Goal: Task Accomplishment & Management: Complete application form

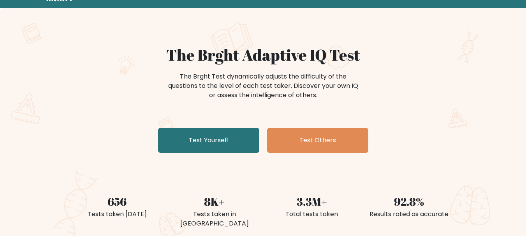
scroll to position [130, 0]
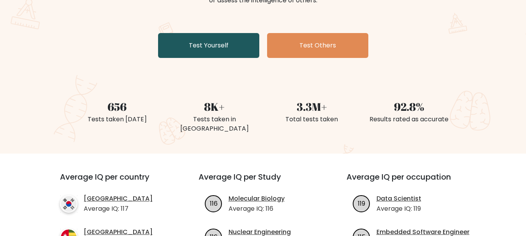
click at [221, 46] on link "Test Yourself" at bounding box center [208, 45] width 101 height 25
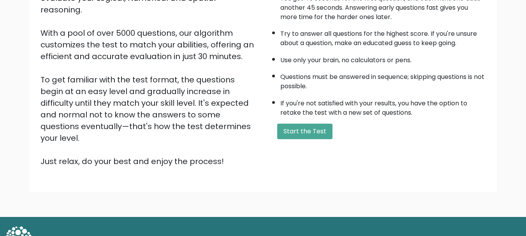
scroll to position [120, 0]
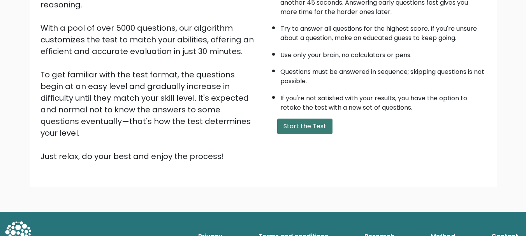
click at [296, 127] on button "Start the Test" at bounding box center [304, 127] width 55 height 16
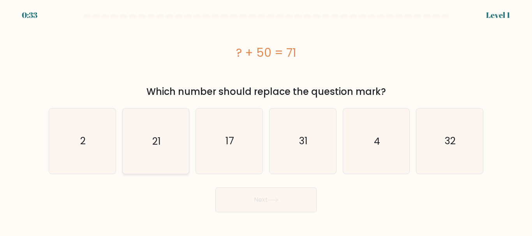
click at [152, 147] on text "21" at bounding box center [156, 141] width 9 height 14
click at [266, 120] on input "b. 21" at bounding box center [266, 119] width 0 height 2
radio input "true"
click at [267, 200] on button "Next" at bounding box center [265, 200] width 101 height 25
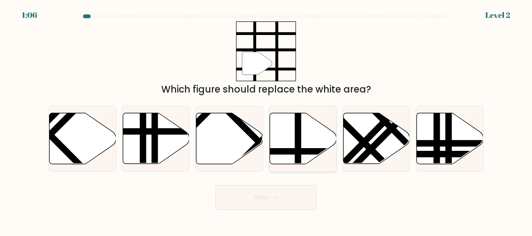
click at [298, 130] on line at bounding box center [298, 112] width 0 height 134
click at [266, 120] on input "d." at bounding box center [266, 119] width 0 height 2
radio input "true"
click at [253, 188] on button "Next" at bounding box center [265, 197] width 101 height 25
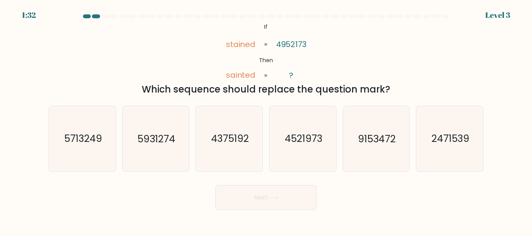
click at [242, 45] on tspan "stained" at bounding box center [240, 44] width 30 height 11
copy tspan "stained"
click at [240, 75] on tspan "sainted" at bounding box center [240, 75] width 30 height 11
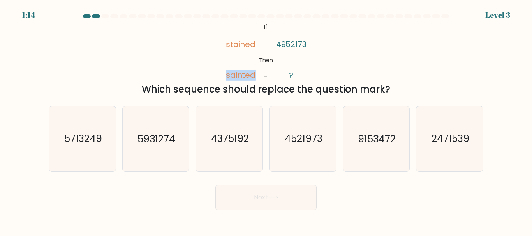
click at [240, 75] on tspan "sainted" at bounding box center [240, 75] width 30 height 11
copy icon "sainted"
click at [382, 72] on div "@import url('https://fonts.googleapis.com/css?family=Abril+Fatface:400,100,100i…" at bounding box center [266, 58] width 444 height 75
click at [451, 139] on text "2471539" at bounding box center [450, 139] width 38 height 14
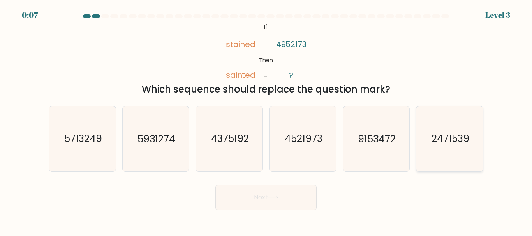
click at [266, 120] on input "f. 2471539" at bounding box center [266, 119] width 0 height 2
radio input "true"
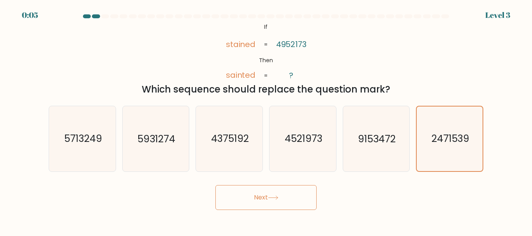
click at [254, 196] on button "Next" at bounding box center [265, 197] width 101 height 25
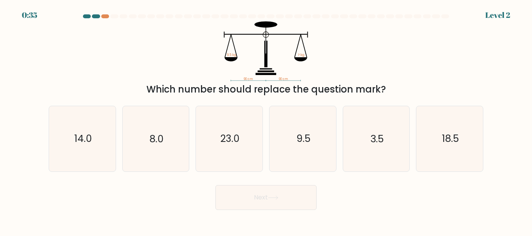
click at [252, 92] on div "Which number should replace the question mark?" at bounding box center [265, 89] width 425 height 14
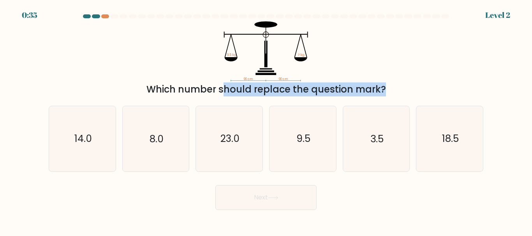
click at [252, 92] on div "Which number should replace the question mark?" at bounding box center [265, 89] width 425 height 14
copy form "Which number should replace the question mark?"
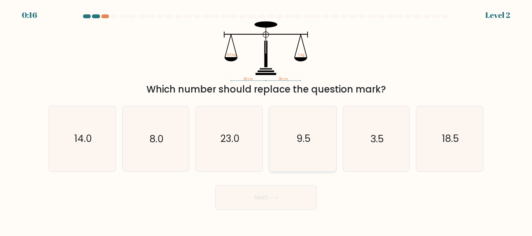
click at [305, 140] on text "9.5" at bounding box center [303, 139] width 14 height 14
click at [266, 120] on input "d. 9.5" at bounding box center [266, 119] width 0 height 2
radio input "true"
click at [264, 194] on button "Next" at bounding box center [265, 197] width 101 height 25
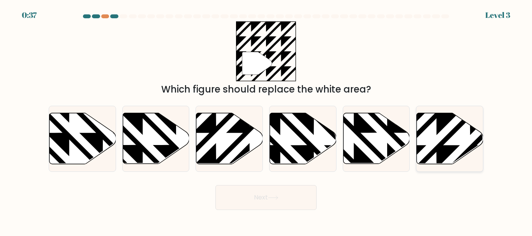
click at [454, 140] on icon at bounding box center [449, 138] width 67 height 51
click at [266, 120] on input "f." at bounding box center [266, 119] width 0 height 2
radio input "true"
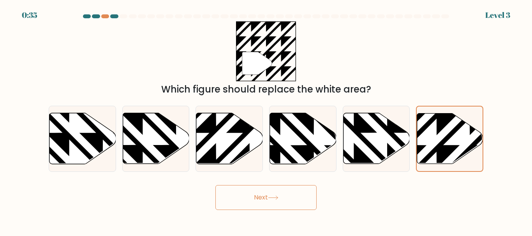
click at [256, 197] on button "Next" at bounding box center [265, 197] width 101 height 25
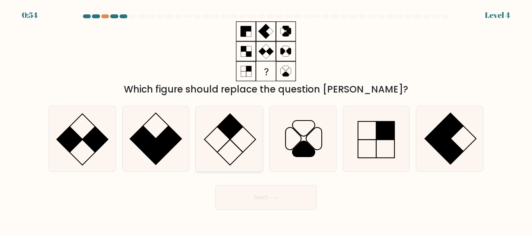
click at [227, 146] on icon at bounding box center [228, 138] width 65 height 65
click at [266, 120] on input "c." at bounding box center [266, 119] width 0 height 2
radio input "true"
click at [265, 190] on button "Next" at bounding box center [265, 197] width 101 height 25
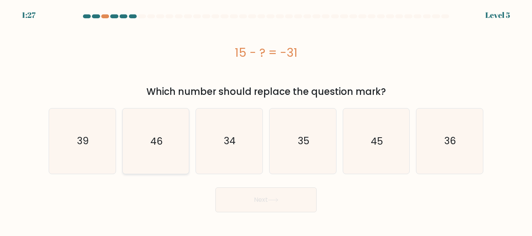
click at [159, 140] on text "46" at bounding box center [156, 141] width 12 height 14
click at [266, 120] on input "b. 46" at bounding box center [266, 119] width 0 height 2
radio input "true"
click at [312, 200] on button "Next" at bounding box center [265, 200] width 101 height 25
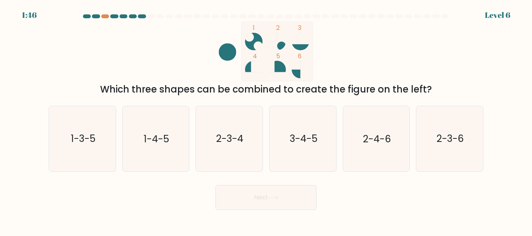
click at [286, 65] on icon "1 2 3 4 5 6" at bounding box center [265, 51] width 209 height 60
drag, startPoint x: 282, startPoint y: 67, endPoint x: 305, endPoint y: 42, distance: 34.2
click at [305, 42] on icon "1 2 3 4 5 6" at bounding box center [265, 51] width 209 height 60
drag, startPoint x: 249, startPoint y: 69, endPoint x: 295, endPoint y: 40, distance: 54.3
click at [295, 40] on icon "1 2 3 4 5 6" at bounding box center [265, 51] width 209 height 60
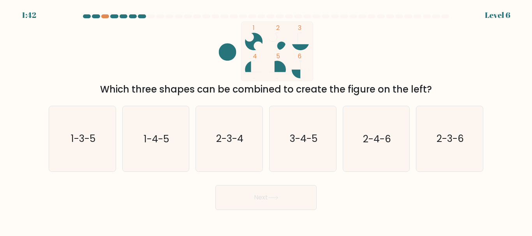
drag, startPoint x: 249, startPoint y: 65, endPoint x: 285, endPoint y: 50, distance: 38.7
click at [285, 50] on icon "1 2 3 4 5 6" at bounding box center [265, 51] width 209 height 60
drag, startPoint x: 279, startPoint y: 67, endPoint x: 303, endPoint y: 44, distance: 32.8
click at [303, 44] on icon "1 2 3 4 5 6" at bounding box center [265, 51] width 209 height 60
drag, startPoint x: 248, startPoint y: 70, endPoint x: 296, endPoint y: 40, distance: 56.6
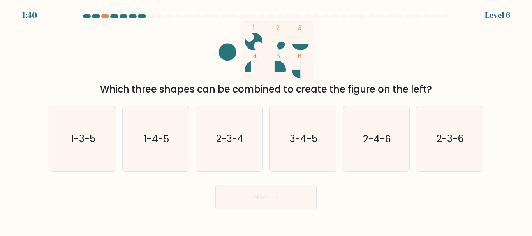
click at [296, 40] on icon "1 2 3 4 5 6" at bounding box center [265, 51] width 209 height 60
drag, startPoint x: 278, startPoint y: 66, endPoint x: 305, endPoint y: 39, distance: 38.8
click at [305, 39] on icon "1 2 3 4 5 6" at bounding box center [265, 51] width 209 height 60
drag, startPoint x: 247, startPoint y: 69, endPoint x: 299, endPoint y: 41, distance: 59.4
click at [299, 41] on icon "1 2 3 4 5 6" at bounding box center [265, 51] width 209 height 60
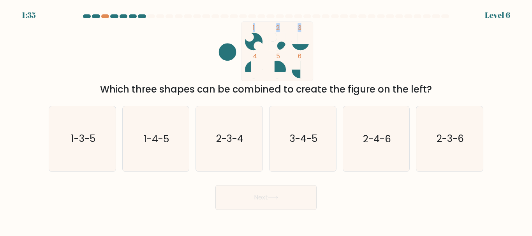
drag, startPoint x: 281, startPoint y: 68, endPoint x: 316, endPoint y: 35, distance: 48.4
click at [316, 35] on icon "1 2 3 4 5 6" at bounding box center [265, 51] width 209 height 60
click at [331, 47] on icon "1 2 3 4 5 6" at bounding box center [265, 51] width 209 height 60
click at [304, 144] on text "3-4-5" at bounding box center [303, 139] width 28 height 14
click at [266, 120] on input "d. 3-4-5" at bounding box center [266, 119] width 0 height 2
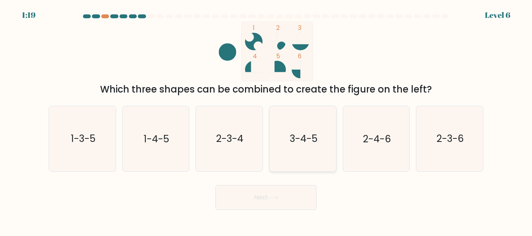
radio input "true"
click at [272, 190] on button "Next" at bounding box center [265, 197] width 101 height 25
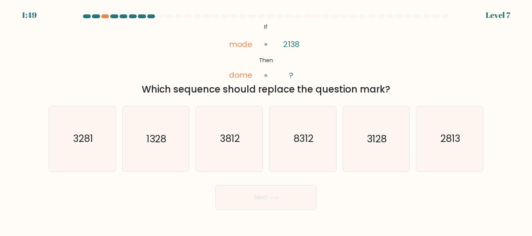
click at [244, 47] on tspan "mode" at bounding box center [240, 44] width 24 height 11
copy tspan "mode"
click at [246, 78] on tspan "dome" at bounding box center [240, 75] width 24 height 11
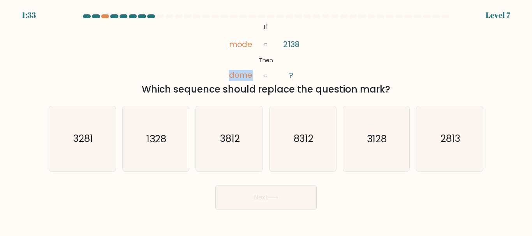
copy tspan "dome"
click at [155, 143] on text "1328" at bounding box center [156, 139] width 20 height 14
click at [266, 120] on input "b. 1328" at bounding box center [266, 119] width 0 height 2
radio input "true"
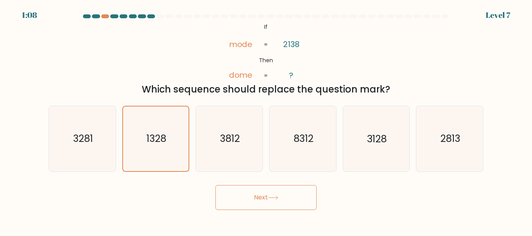
click at [269, 197] on button "Next" at bounding box center [265, 197] width 101 height 25
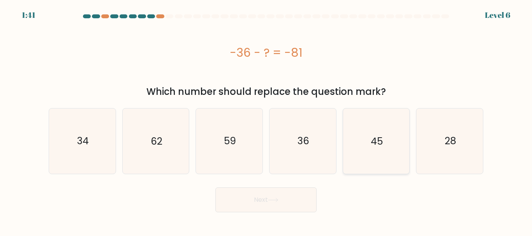
click at [376, 143] on text "45" at bounding box center [376, 141] width 12 height 14
click at [266, 120] on input "e. 45" at bounding box center [266, 119] width 0 height 2
radio input "true"
click at [263, 193] on button "Next" at bounding box center [265, 200] width 101 height 25
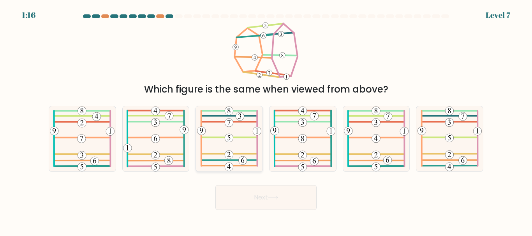
click at [248, 139] on icon at bounding box center [229, 138] width 64 height 65
click at [266, 120] on input "c." at bounding box center [266, 119] width 0 height 2
radio input "true"
click at [278, 190] on button "Next" at bounding box center [265, 197] width 101 height 25
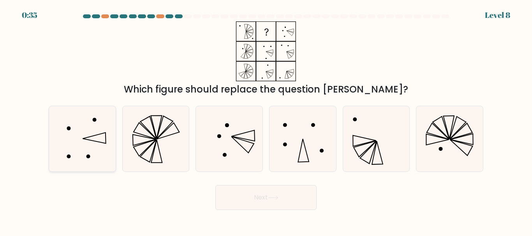
click at [73, 137] on icon at bounding box center [82, 138] width 65 height 65
click at [266, 120] on input "a." at bounding box center [266, 119] width 0 height 2
radio input "true"
click at [293, 200] on button "Next" at bounding box center [265, 197] width 101 height 25
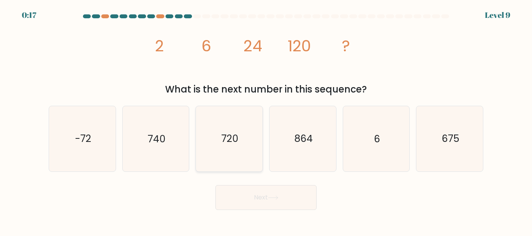
click at [233, 139] on text "720" at bounding box center [229, 139] width 17 height 14
click at [266, 120] on input "c. 720" at bounding box center [266, 119] width 0 height 2
radio input "true"
click at [265, 196] on button "Next" at bounding box center [265, 197] width 101 height 25
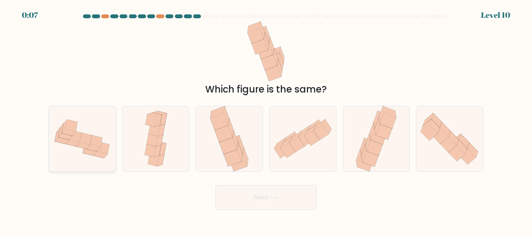
click at [71, 132] on icon at bounding box center [69, 132] width 14 height 7
click at [266, 120] on input "a." at bounding box center [266, 119] width 0 height 2
radio input "true"
click at [271, 200] on button "Next" at bounding box center [265, 197] width 101 height 25
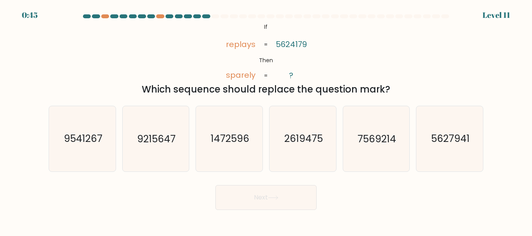
click at [240, 77] on tspan "sparely" at bounding box center [241, 75] width 30 height 11
copy tspan "sparely"
click at [251, 69] on icon "@import url('https://fonts.googleapis.com/css?family=Abril+Fatface:400,100,100i…" at bounding box center [265, 51] width 97 height 60
click at [214, 56] on div "@import url('https://fonts.googleapis.com/css?family=Abril+Fatface:400,100,100i…" at bounding box center [266, 58] width 444 height 75
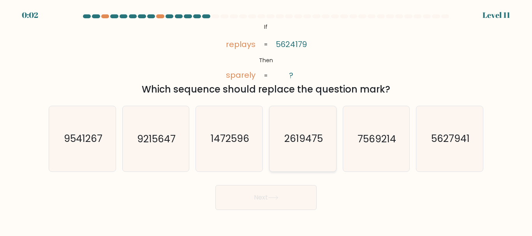
click at [300, 139] on text "2619475" at bounding box center [303, 139] width 39 height 14
click at [266, 120] on input "d. 2619475" at bounding box center [266, 119] width 0 height 2
radio input "true"
click at [270, 193] on div "Next" at bounding box center [266, 195] width 444 height 29
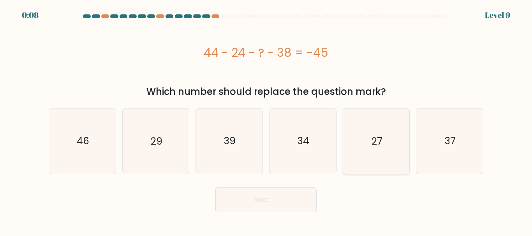
click at [382, 142] on text "27" at bounding box center [376, 141] width 11 height 14
click at [266, 120] on input "e. 27" at bounding box center [266, 119] width 0 height 2
radio input "true"
click at [291, 193] on button "Next" at bounding box center [265, 200] width 101 height 25
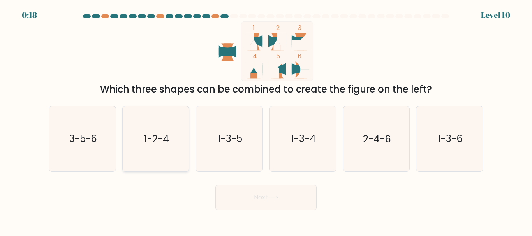
click at [161, 139] on text "1-2-4" at bounding box center [156, 139] width 25 height 14
click at [266, 120] on input "b. 1-2-4" at bounding box center [266, 119] width 0 height 2
radio input "true"
click at [296, 198] on button "Next" at bounding box center [265, 197] width 101 height 25
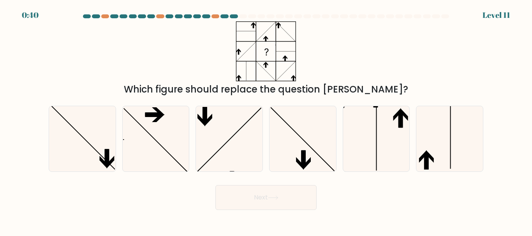
drag, startPoint x: 107, startPoint y: 145, endPoint x: 161, endPoint y: 176, distance: 63.1
click at [154, 177] on form at bounding box center [266, 112] width 532 height 196
click at [426, 160] on icon at bounding box center [426, 162] width 4 height 16
click at [266, 120] on input "f." at bounding box center [266, 119] width 0 height 2
radio input "true"
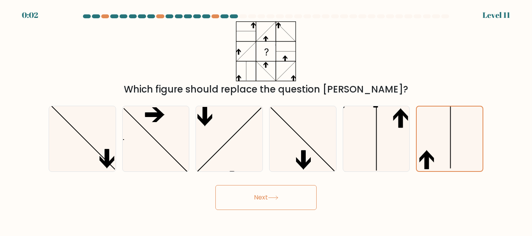
click at [273, 198] on icon at bounding box center [273, 198] width 11 height 4
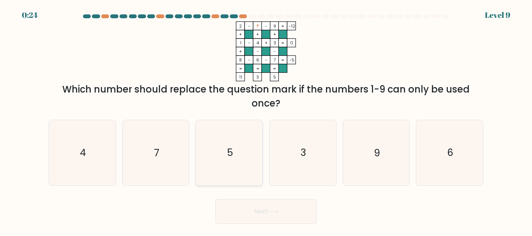
click at [226, 156] on icon "5" at bounding box center [228, 152] width 65 height 65
click at [266, 120] on input "c. 5" at bounding box center [266, 119] width 0 height 2
radio input "true"
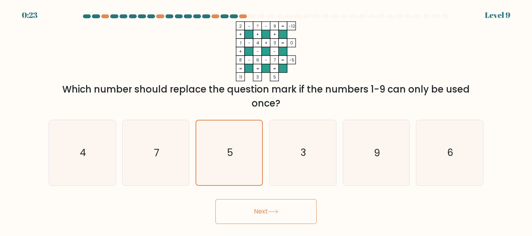
click at [275, 210] on icon at bounding box center [273, 212] width 11 height 4
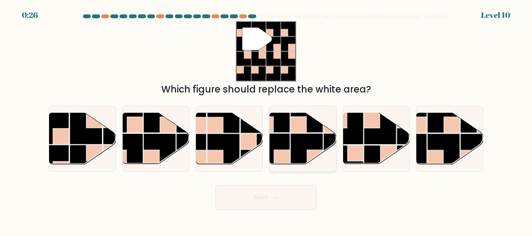
click at [305, 143] on rect at bounding box center [306, 149] width 32 height 32
click at [266, 120] on input "d." at bounding box center [266, 119] width 0 height 2
radio input "true"
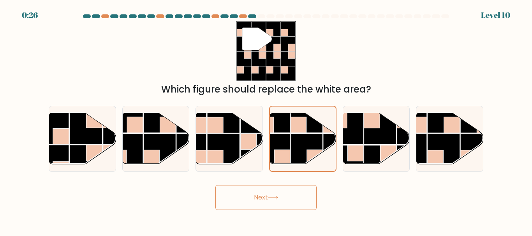
click at [275, 198] on icon at bounding box center [273, 198] width 11 height 4
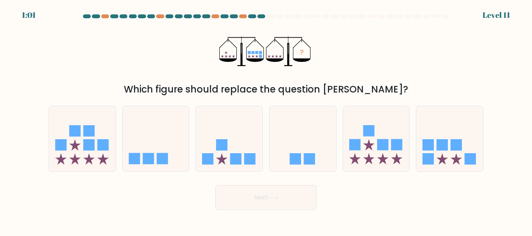
click at [242, 19] on div at bounding box center [266, 17] width 444 height 7
click at [242, 17] on div at bounding box center [243, 16] width 8 height 4
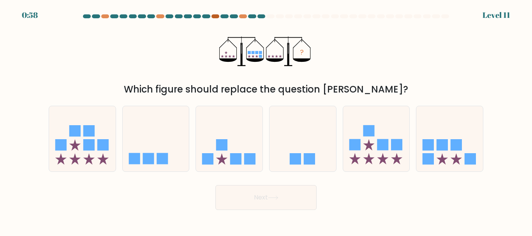
click at [216, 17] on div at bounding box center [215, 16] width 8 height 4
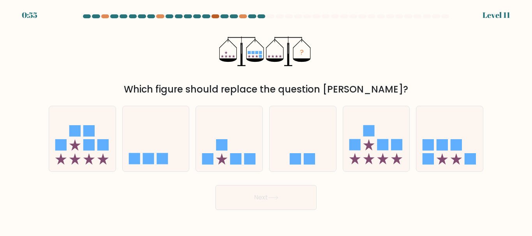
click at [216, 17] on div at bounding box center [215, 16] width 8 height 4
click at [244, 16] on div at bounding box center [243, 16] width 8 height 4
click at [454, 157] on icon at bounding box center [449, 138] width 67 height 55
click at [266, 120] on input "f." at bounding box center [266, 119] width 0 height 2
radio input "true"
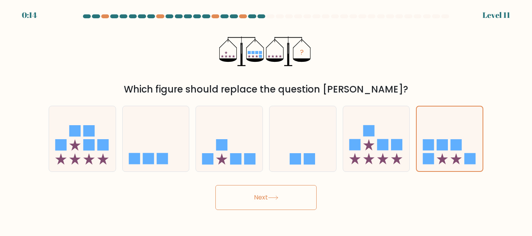
click at [281, 198] on button "Next" at bounding box center [265, 197] width 101 height 25
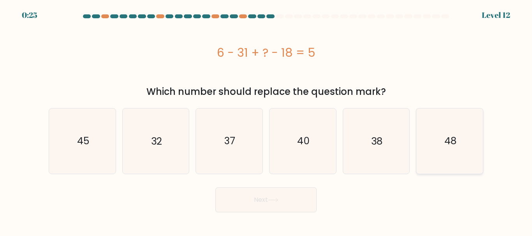
click at [445, 142] on text "48" at bounding box center [450, 141] width 12 height 14
click at [266, 120] on input "f. 48" at bounding box center [266, 119] width 0 height 2
radio input "true"
click at [270, 204] on button "Next" at bounding box center [265, 200] width 101 height 25
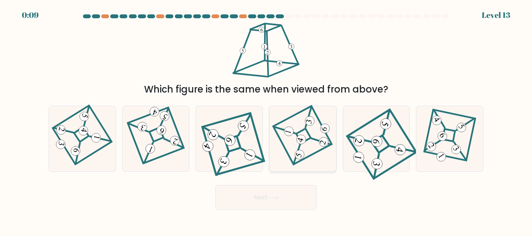
click at [309, 131] on icon at bounding box center [302, 139] width 45 height 52
click at [266, 120] on input "d." at bounding box center [266, 119] width 0 height 2
radio input "true"
click at [285, 193] on button "Next" at bounding box center [265, 197] width 101 height 25
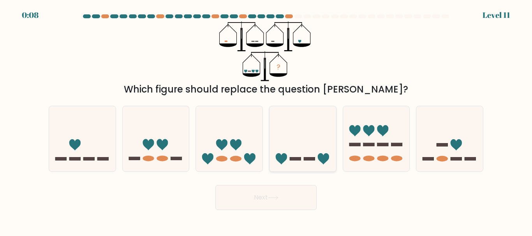
click at [305, 159] on rect at bounding box center [308, 158] width 11 height 3
click at [266, 120] on input "d." at bounding box center [266, 119] width 0 height 2
radio input "true"
click at [246, 205] on button "Next" at bounding box center [265, 197] width 101 height 25
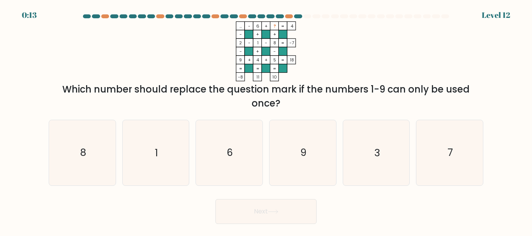
click at [241, 27] on tspan "..." at bounding box center [240, 26] width 2 height 6
click at [239, 27] on tspan "..." at bounding box center [240, 26] width 2 height 6
click at [242, 27] on tspan "..." at bounding box center [240, 26] width 2 height 6
click at [239, 28] on tspan "..." at bounding box center [240, 26] width 2 height 6
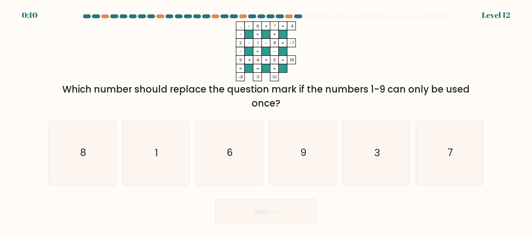
click at [238, 28] on rect at bounding box center [240, 26] width 9 height 9
click at [241, 27] on tspan "..." at bounding box center [240, 26] width 2 height 6
click at [242, 27] on tspan "..." at bounding box center [240, 26] width 2 height 6
click at [239, 27] on tspan "..." at bounding box center [240, 26] width 2 height 6
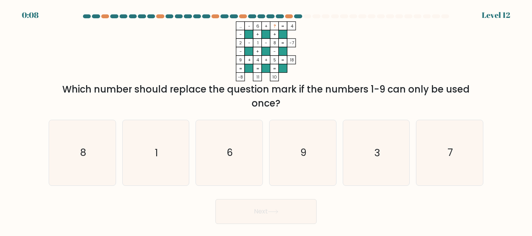
click at [237, 27] on rect at bounding box center [240, 26] width 9 height 9
click at [241, 27] on tspan "..." at bounding box center [240, 26] width 2 height 6
click at [242, 27] on rect at bounding box center [240, 26] width 9 height 9
drag, startPoint x: 373, startPoint y: 153, endPoint x: 396, endPoint y: 153, distance: 23.3
click at [374, 153] on icon "3" at bounding box center [375, 152] width 65 height 65
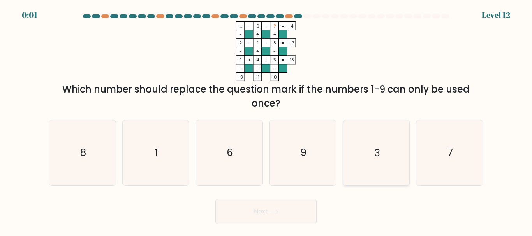
click at [266, 120] on input "e. 3" at bounding box center [266, 119] width 0 height 2
radio input "true"
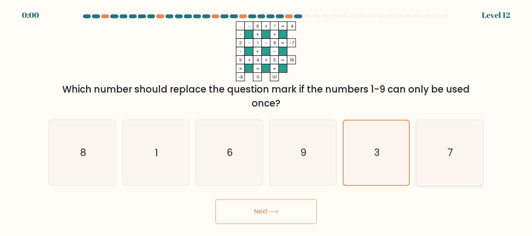
click at [459, 146] on icon "7" at bounding box center [449, 152] width 65 height 65
click at [266, 120] on input "f. 7" at bounding box center [266, 119] width 0 height 2
radio input "true"
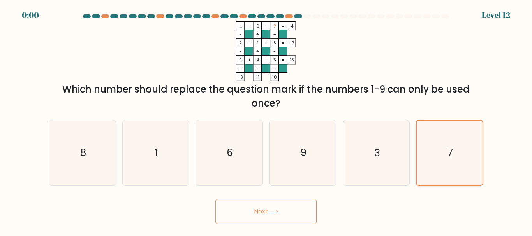
click at [449, 150] on text "7" at bounding box center [449, 153] width 5 height 14
click at [266, 120] on input "f. 7" at bounding box center [266, 119] width 0 height 2
click at [298, 201] on div "Next" at bounding box center [266, 209] width 444 height 29
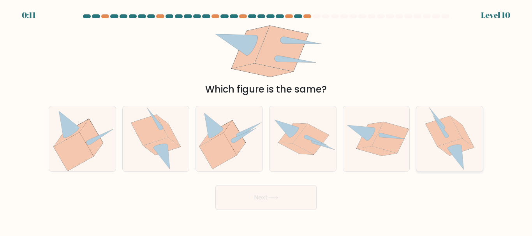
click at [456, 146] on icon at bounding box center [454, 147] width 14 height 4
click at [266, 120] on input "f." at bounding box center [266, 119] width 0 height 2
radio input "true"
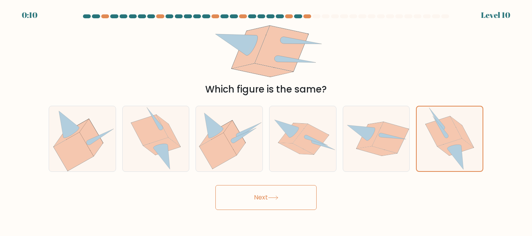
click at [255, 205] on button "Next" at bounding box center [265, 197] width 101 height 25
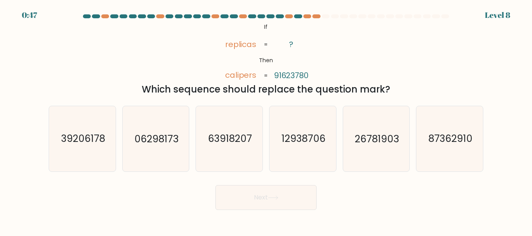
click at [239, 78] on tspan "calipers" at bounding box center [241, 75] width 32 height 11
copy tspan "calipers"
click at [234, 45] on tspan "replicas" at bounding box center [241, 44] width 32 height 11
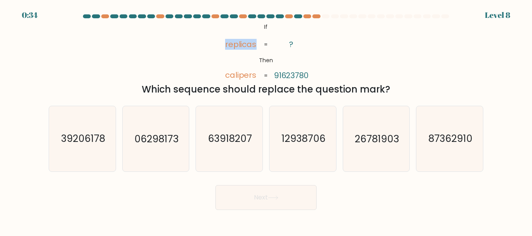
copy tspan "replicas"
click at [299, 140] on text "12938706" at bounding box center [303, 139] width 44 height 14
click at [266, 120] on input "d. 12938706" at bounding box center [266, 119] width 0 height 2
radio input "true"
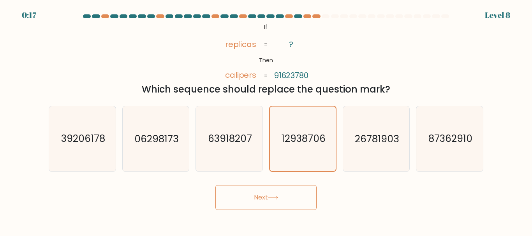
click at [270, 201] on button "Next" at bounding box center [265, 197] width 101 height 25
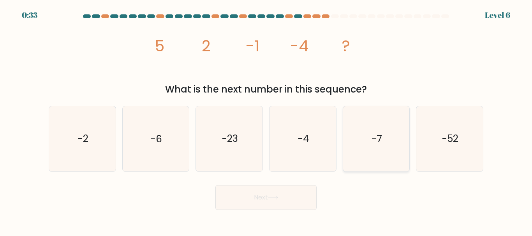
click at [387, 130] on icon "-7" at bounding box center [375, 138] width 65 height 65
click at [266, 120] on input "e. -7" at bounding box center [266, 119] width 0 height 2
radio input "true"
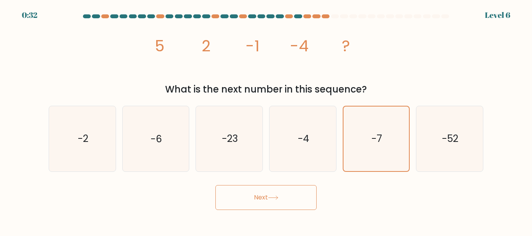
click at [267, 207] on button "Next" at bounding box center [265, 197] width 101 height 25
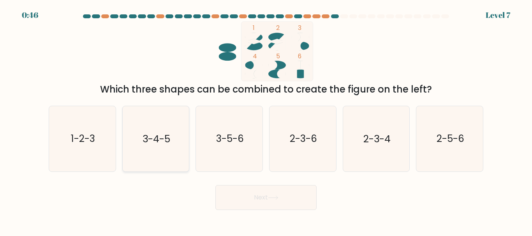
click at [148, 141] on text "3-4-5" at bounding box center [156, 139] width 28 height 14
click at [266, 120] on input "b. 3-4-5" at bounding box center [266, 119] width 0 height 2
radio input "true"
click at [260, 199] on button "Next" at bounding box center [265, 197] width 101 height 25
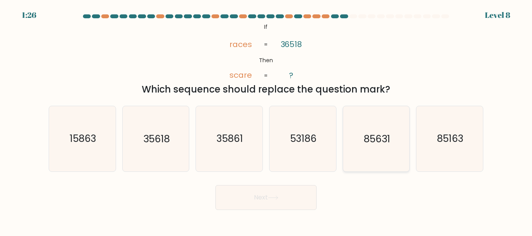
click at [372, 139] on text "85631" at bounding box center [376, 139] width 26 height 14
click at [266, 120] on input "e. 85631" at bounding box center [266, 119] width 0 height 2
radio input "true"
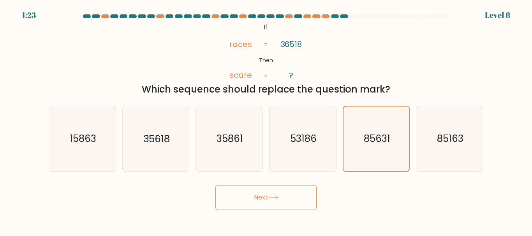
click at [296, 185] on button "Next" at bounding box center [265, 197] width 101 height 25
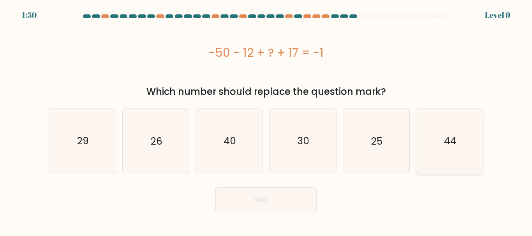
click at [454, 142] on text "44" at bounding box center [450, 141] width 12 height 14
click at [266, 120] on input "f. 44" at bounding box center [266, 119] width 0 height 2
radio input "true"
click at [272, 196] on button "Next" at bounding box center [265, 200] width 101 height 25
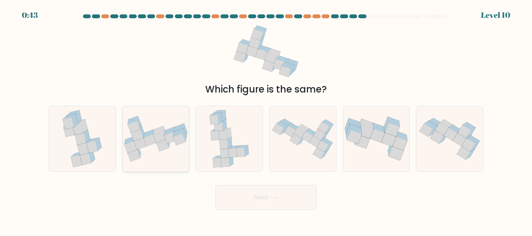
click at [145, 144] on icon at bounding box center [140, 144] width 12 height 12
click at [266, 120] on input "b." at bounding box center [266, 119] width 0 height 2
radio input "true"
click at [274, 198] on icon at bounding box center [273, 198] width 11 height 4
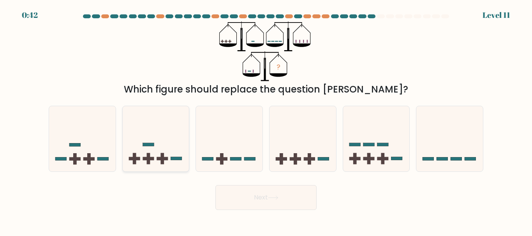
click at [154, 158] on icon at bounding box center [156, 138] width 67 height 55
click at [266, 120] on input "b." at bounding box center [266, 119] width 0 height 2
radio input "true"
click at [305, 197] on button "Next" at bounding box center [265, 197] width 101 height 25
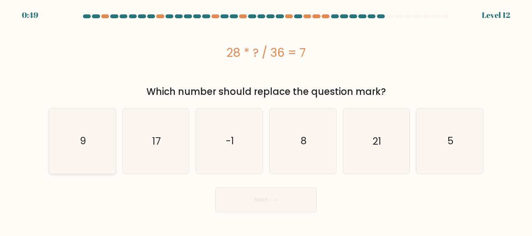
click at [77, 143] on icon "9" at bounding box center [82, 141] width 65 height 65
click at [266, 120] on input "a. 9" at bounding box center [266, 119] width 0 height 2
radio input "true"
click at [274, 205] on button "Next" at bounding box center [265, 200] width 101 height 25
click at [289, 201] on button "Next" at bounding box center [265, 200] width 101 height 25
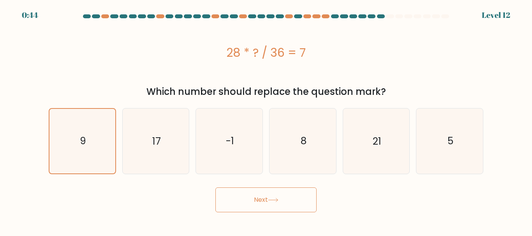
click at [267, 199] on button "Next" at bounding box center [265, 200] width 101 height 25
click at [247, 202] on button "Next" at bounding box center [265, 200] width 101 height 25
click at [159, 137] on text "17" at bounding box center [156, 141] width 9 height 14
click at [266, 120] on input "b. 17" at bounding box center [266, 119] width 0 height 2
radio input "true"
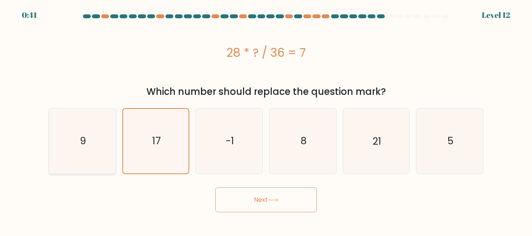
click at [98, 135] on icon "9" at bounding box center [82, 141] width 65 height 65
click at [266, 120] on input "a. 9" at bounding box center [266, 119] width 0 height 2
radio input "true"
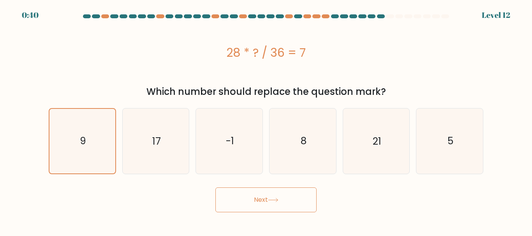
click at [272, 191] on button "Next" at bounding box center [265, 200] width 101 height 25
click at [273, 200] on icon at bounding box center [273, 200] width 11 height 4
click at [251, 194] on button "Next" at bounding box center [265, 200] width 101 height 25
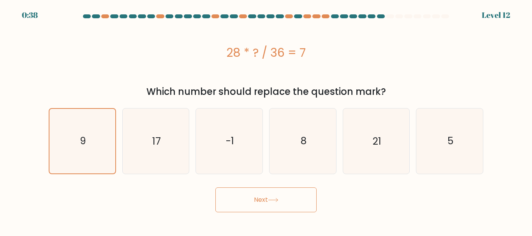
click at [251, 194] on button "Next" at bounding box center [265, 200] width 101 height 25
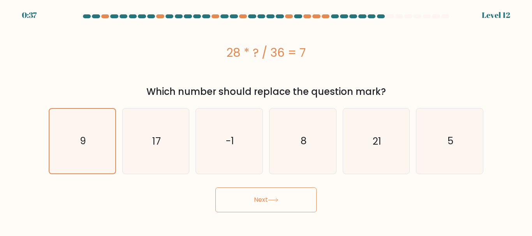
click at [251, 194] on button "Next" at bounding box center [265, 200] width 101 height 25
click at [260, 193] on button "Next" at bounding box center [265, 200] width 101 height 25
drag, startPoint x: 268, startPoint y: 196, endPoint x: 281, endPoint y: 205, distance: 15.4
click at [270, 202] on button "Next" at bounding box center [265, 200] width 101 height 25
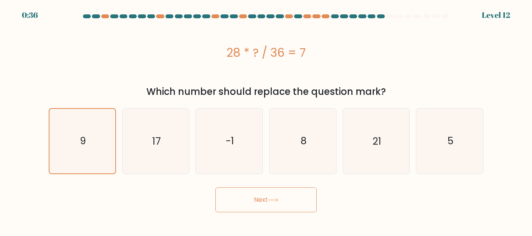
drag, startPoint x: 281, startPoint y: 205, endPoint x: 288, endPoint y: 205, distance: 6.6
click at [286, 205] on button "Next" at bounding box center [265, 200] width 101 height 25
drag, startPoint x: 296, startPoint y: 204, endPoint x: 311, endPoint y: 198, distance: 16.2
click at [305, 201] on button "Next" at bounding box center [265, 200] width 101 height 25
click at [311, 198] on button "Next" at bounding box center [265, 200] width 101 height 25
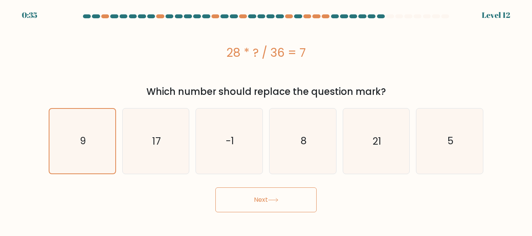
click at [239, 201] on button "Next" at bounding box center [265, 200] width 101 height 25
click at [91, 136] on icon "9" at bounding box center [82, 141] width 64 height 64
click at [266, 120] on input "a. 9" at bounding box center [266, 119] width 0 height 2
click at [71, 165] on icon "9" at bounding box center [82, 141] width 64 height 64
click at [266, 120] on input "a. 9" at bounding box center [266, 119] width 0 height 2
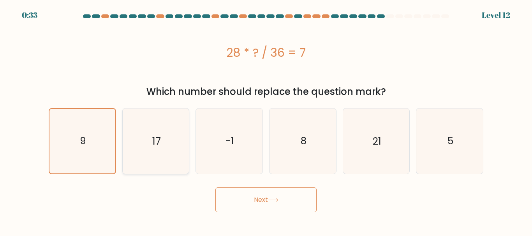
click at [142, 144] on icon "17" at bounding box center [155, 141] width 65 height 65
click at [266, 120] on input "b. 17" at bounding box center [266, 119] width 0 height 2
radio input "true"
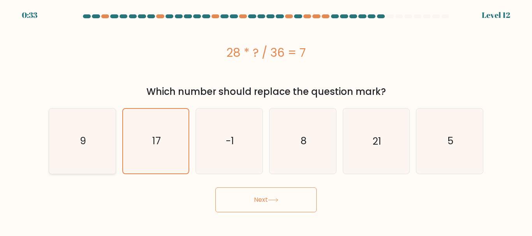
click at [95, 147] on icon "9" at bounding box center [82, 141] width 65 height 65
click at [266, 120] on input "a. 9" at bounding box center [266, 119] width 0 height 2
radio input "true"
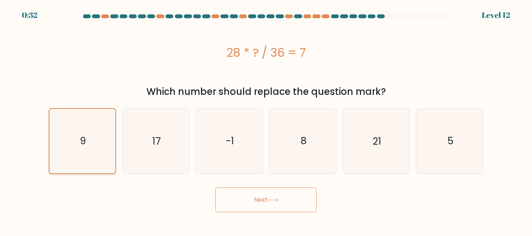
click at [94, 146] on icon "9" at bounding box center [82, 141] width 64 height 64
click at [266, 120] on input "a. 9" at bounding box center [266, 119] width 0 height 2
click at [95, 145] on icon "9" at bounding box center [82, 141] width 64 height 64
click at [266, 120] on input "a. 9" at bounding box center [266, 119] width 0 height 2
drag, startPoint x: 272, startPoint y: 200, endPoint x: 296, endPoint y: 195, distance: 25.2
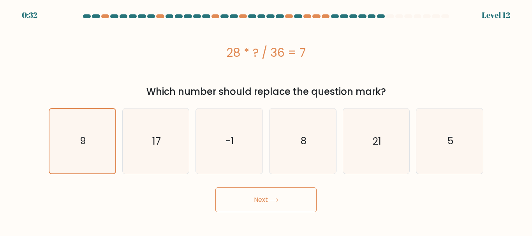
click at [272, 201] on icon at bounding box center [273, 200] width 11 height 4
click at [297, 140] on icon "8" at bounding box center [302, 141] width 65 height 65
click at [266, 120] on input "d. 8" at bounding box center [266, 119] width 0 height 2
radio input "true"
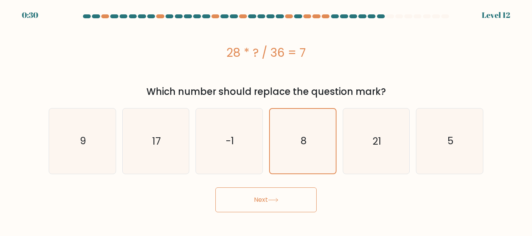
click at [279, 204] on button "Next" at bounding box center [265, 200] width 101 height 25
click at [78, 141] on icon "9" at bounding box center [82, 141] width 65 height 65
click at [266, 120] on input "a. 9" at bounding box center [266, 119] width 0 height 2
radio input "true"
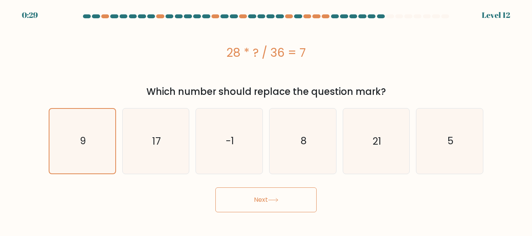
click at [258, 214] on body "0:29 Level 12 9" at bounding box center [266, 118] width 532 height 236
click at [255, 201] on button "Next" at bounding box center [265, 200] width 101 height 25
click at [286, 200] on button "Next" at bounding box center [265, 200] width 101 height 25
drag, startPoint x: 291, startPoint y: 200, endPoint x: 297, endPoint y: 200, distance: 6.2
click at [297, 200] on button "Next" at bounding box center [265, 200] width 101 height 25
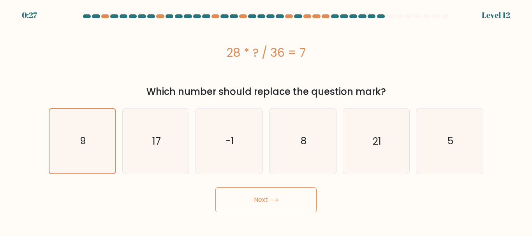
click at [301, 200] on button "Next" at bounding box center [265, 200] width 101 height 25
click at [303, 200] on button "Next" at bounding box center [265, 200] width 101 height 25
click at [307, 199] on button "Next" at bounding box center [265, 200] width 101 height 25
click at [278, 199] on icon at bounding box center [273, 200] width 11 height 4
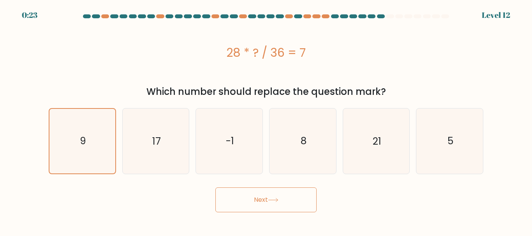
click at [256, 200] on button "Next" at bounding box center [265, 200] width 101 height 25
click at [276, 199] on icon at bounding box center [273, 200] width 11 height 4
click at [258, 201] on button "Next" at bounding box center [265, 200] width 101 height 25
click at [258, 200] on button "Next" at bounding box center [265, 200] width 101 height 25
click at [263, 191] on button "Next" at bounding box center [265, 200] width 101 height 25
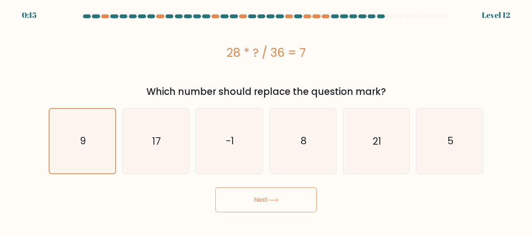
click at [260, 200] on button "Next" at bounding box center [265, 200] width 101 height 25
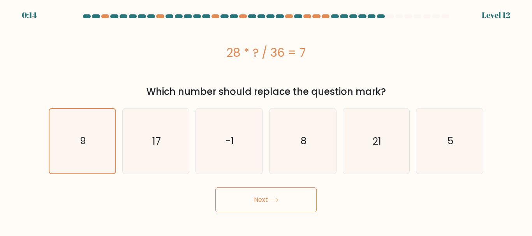
click at [260, 200] on button "Next" at bounding box center [265, 200] width 101 height 25
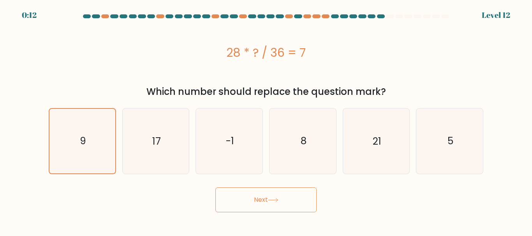
click at [260, 200] on button "Next" at bounding box center [265, 200] width 101 height 25
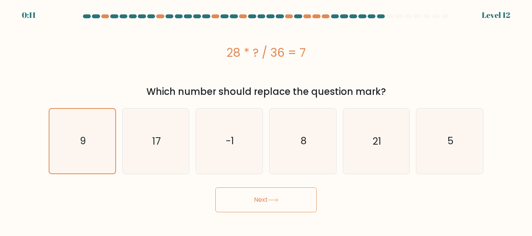
click at [260, 200] on button "Next" at bounding box center [265, 200] width 101 height 25
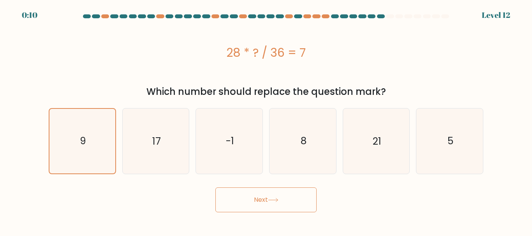
click at [260, 201] on button "Next" at bounding box center [265, 200] width 101 height 25
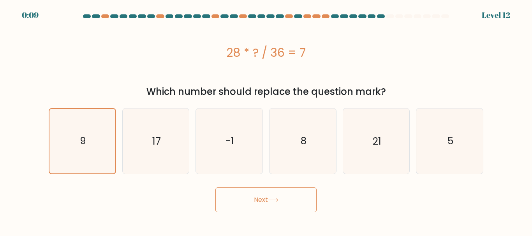
click at [261, 201] on button "Next" at bounding box center [265, 200] width 101 height 25
drag, startPoint x: 261, startPoint y: 200, endPoint x: 258, endPoint y: 194, distance: 7.0
click at [261, 199] on button "Next" at bounding box center [265, 200] width 101 height 25
click at [258, 194] on button "Next" at bounding box center [265, 200] width 101 height 25
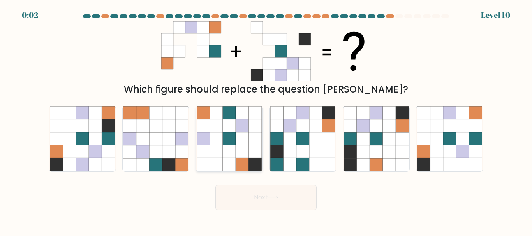
click at [230, 147] on icon at bounding box center [229, 152] width 13 height 13
click at [266, 120] on input "c." at bounding box center [266, 119] width 0 height 2
radio input "true"
click at [290, 199] on button "Next" at bounding box center [265, 197] width 101 height 25
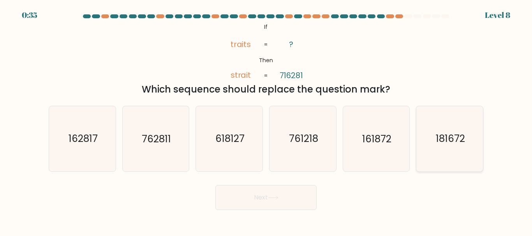
click at [457, 138] on text "181672" at bounding box center [449, 139] width 29 height 14
click at [266, 120] on input "f. 181672" at bounding box center [266, 119] width 0 height 2
radio input "true"
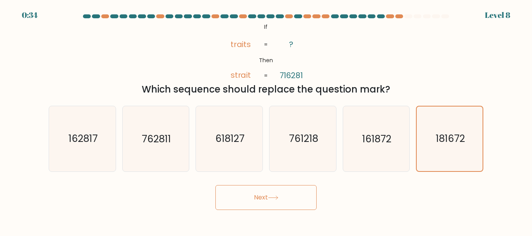
click at [281, 182] on div "Next" at bounding box center [266, 195] width 444 height 29
click at [276, 203] on button "Next" at bounding box center [265, 197] width 101 height 25
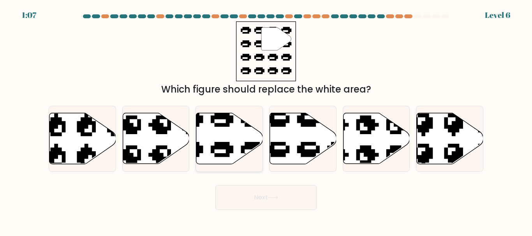
click at [220, 142] on icon at bounding box center [206, 164] width 113 height 105
click at [266, 120] on input "c." at bounding box center [266, 119] width 0 height 2
radio input "true"
click at [290, 207] on button "Next" at bounding box center [265, 197] width 101 height 25
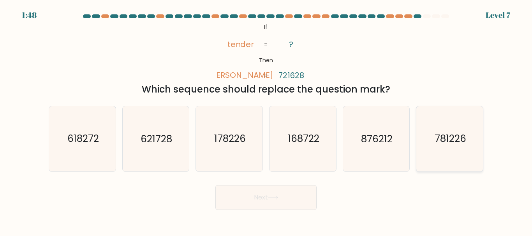
click at [449, 139] on text "781226" at bounding box center [450, 139] width 32 height 14
click at [266, 120] on input "f. 781226" at bounding box center [266, 119] width 0 height 2
radio input "true"
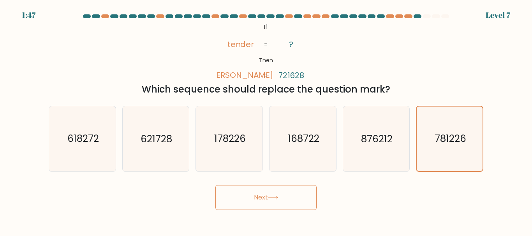
click at [269, 191] on button "Next" at bounding box center [265, 197] width 101 height 25
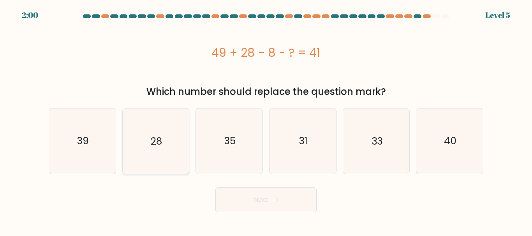
click at [158, 141] on text "28" at bounding box center [156, 141] width 11 height 14
click at [266, 120] on input "b. 28" at bounding box center [266, 119] width 0 height 2
radio input "true"
click at [283, 195] on button "Next" at bounding box center [265, 200] width 101 height 25
click at [252, 201] on button "Next" at bounding box center [265, 200] width 101 height 25
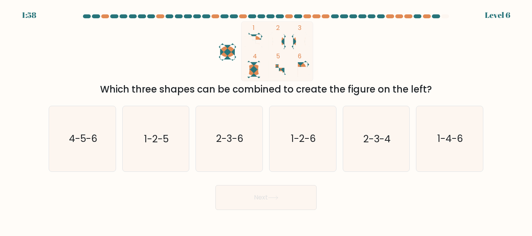
click at [252, 201] on button "Next" at bounding box center [265, 197] width 101 height 25
click at [257, 201] on button "Next" at bounding box center [265, 197] width 101 height 25
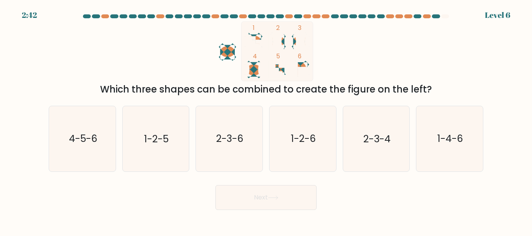
click at [257, 201] on button "Next" at bounding box center [265, 197] width 101 height 25
